Goal: Find specific page/section: Find specific page/section

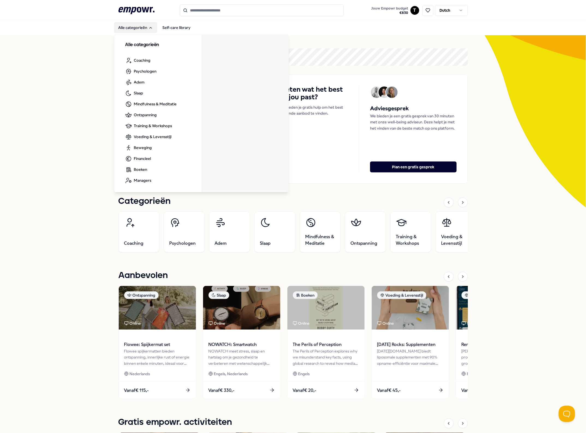
click at [137, 26] on button "Alle categorieën" at bounding box center [135, 27] width 43 height 11
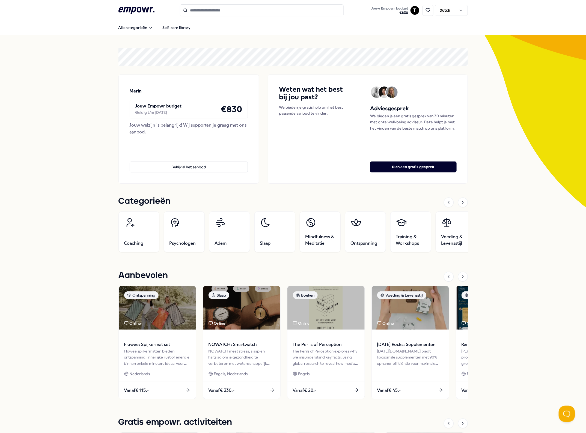
click at [138, 13] on icon ".empowr-logo_svg__cls-1{fill:#03032f}" at bounding box center [136, 10] width 36 height 10
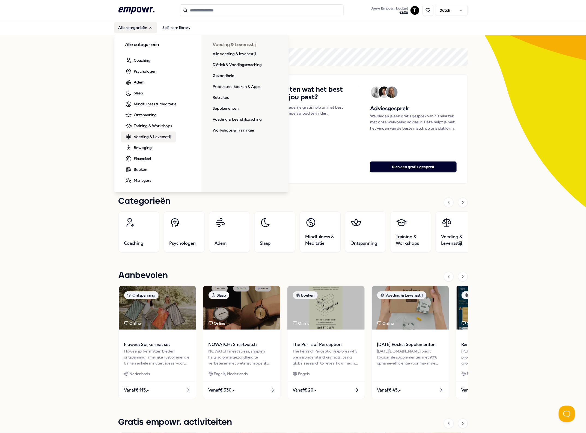
click at [148, 132] on link "Voeding & Levensstijl" at bounding box center [148, 137] width 55 height 11
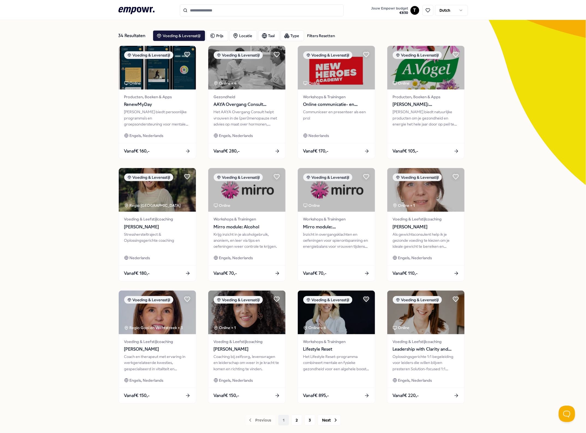
scroll to position [55, 0]
